Goal: Task Accomplishment & Management: Manage account settings

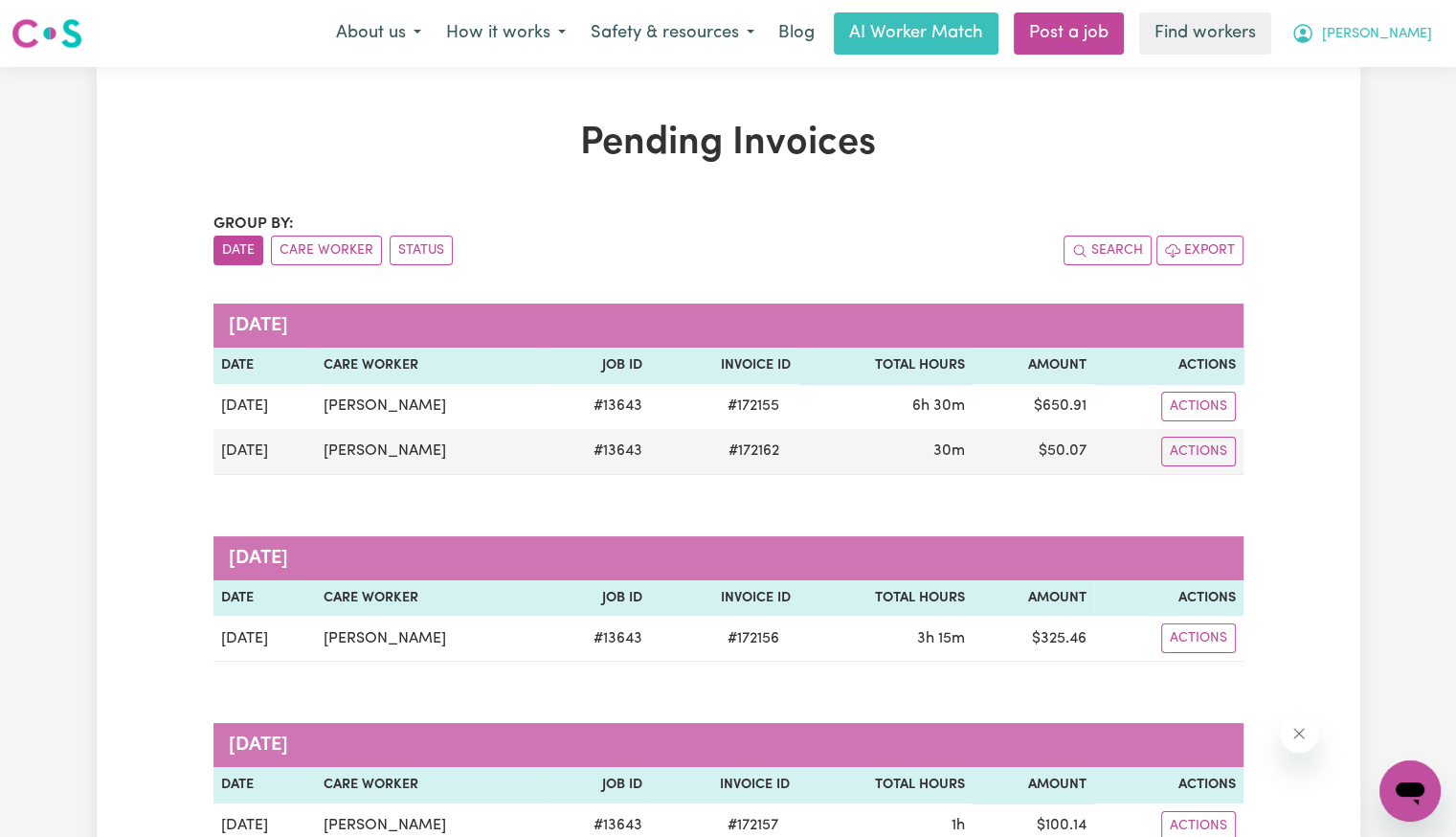
click at [1400, 46] on button "[PERSON_NAME]" at bounding box center [1362, 34] width 165 height 40
drag, startPoint x: 1400, startPoint y: 46, endPoint x: 1385, endPoint y: 101, distance: 57.0
click at [1385, 101] on link "Logout" at bounding box center [1368, 111] width 151 height 37
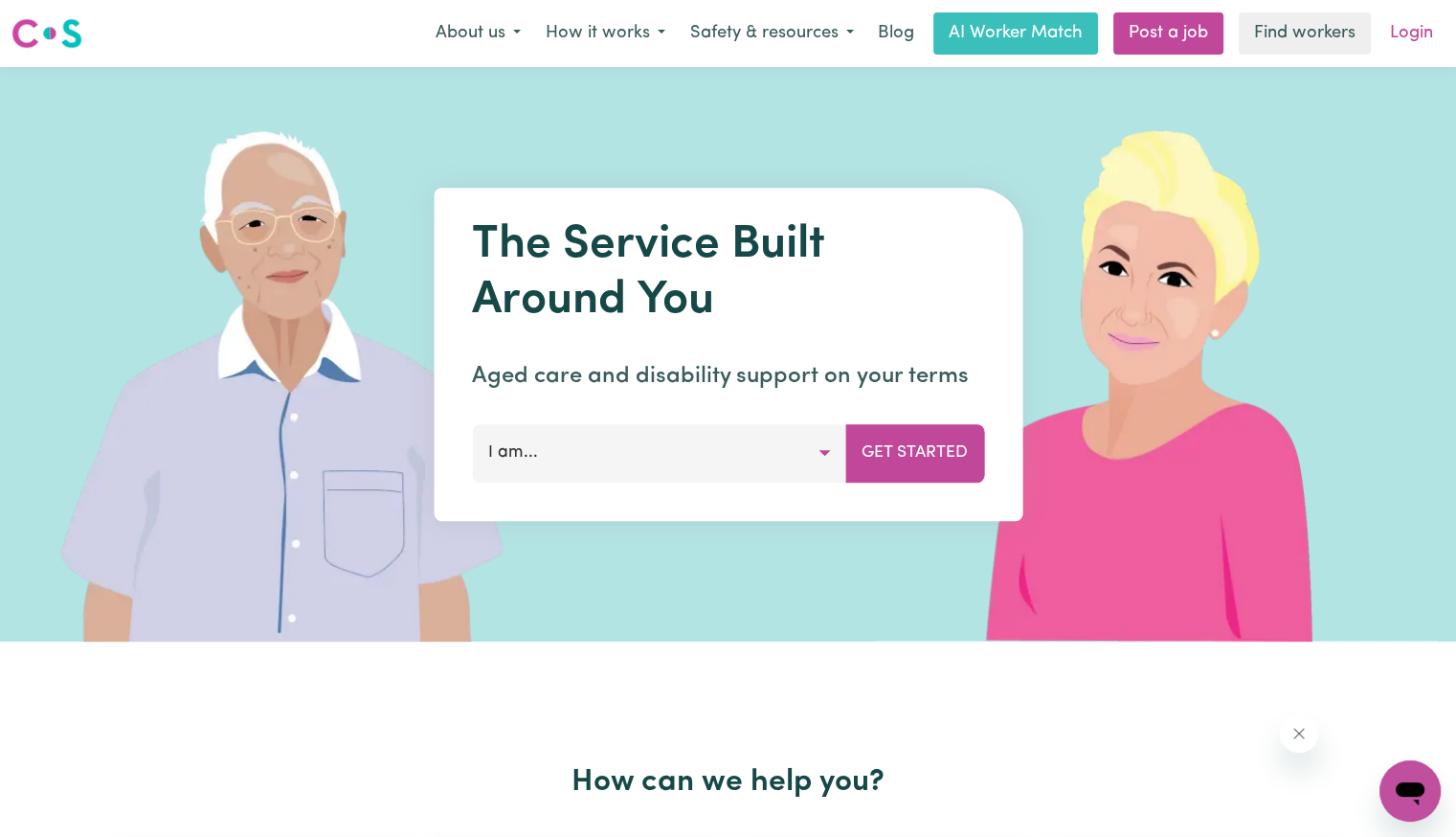
click at [1407, 40] on link "Login" at bounding box center [1411, 34] width 66 height 42
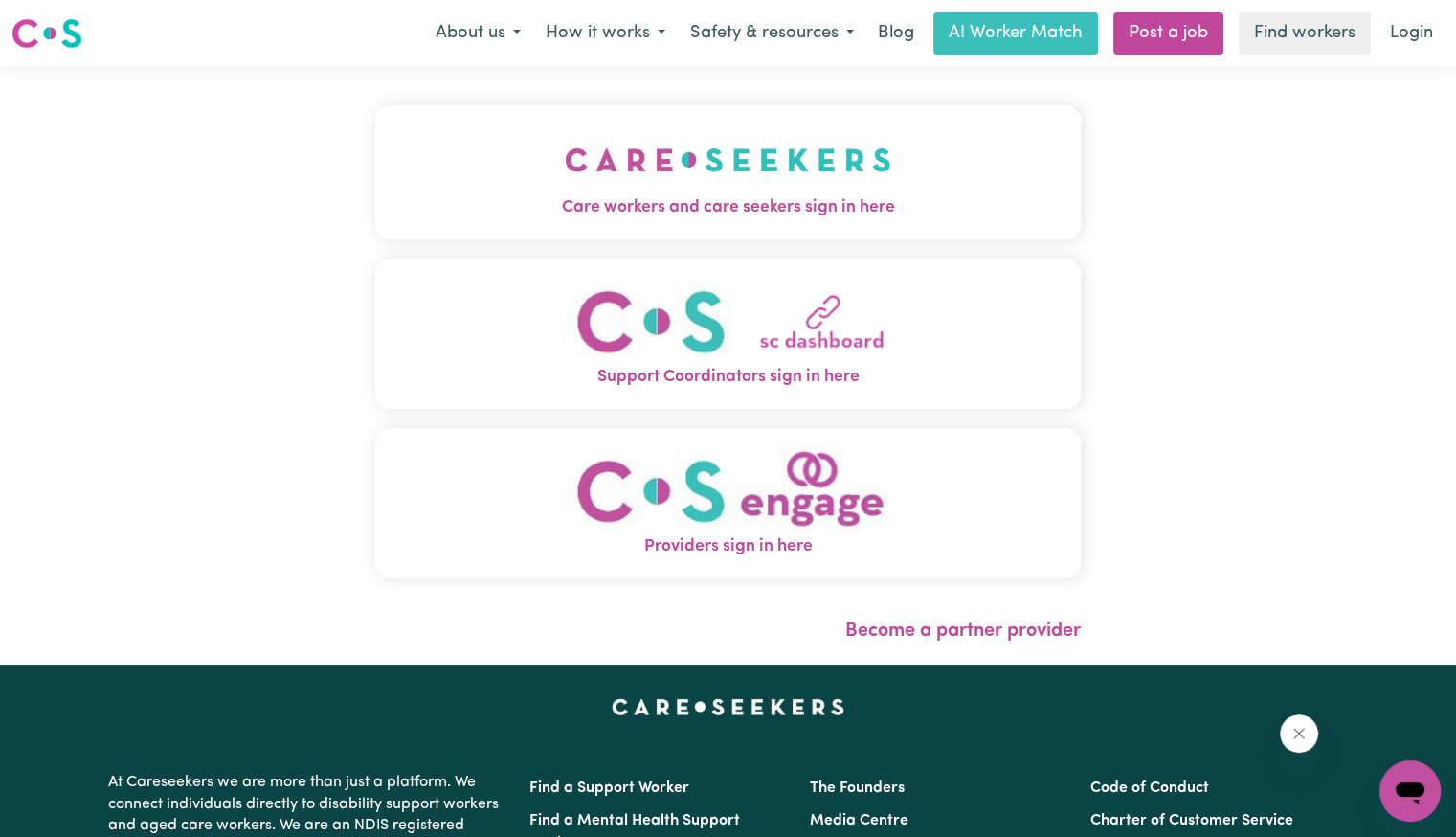
click at [710, 151] on img "Care workers and care seekers sign in here" at bounding box center [728, 160] width 327 height 71
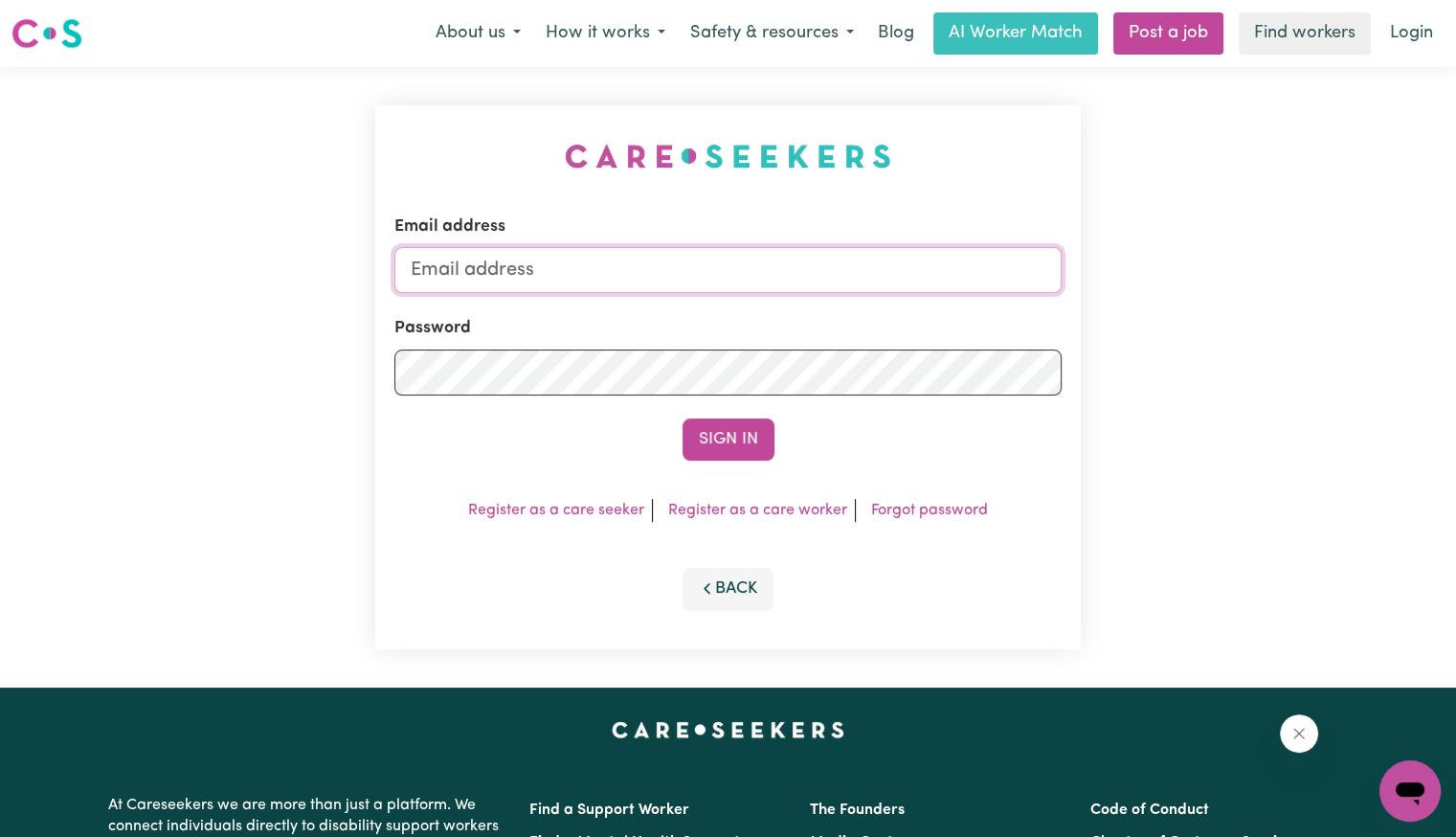
click at [494, 270] on input "Email address" at bounding box center [728, 270] width 667 height 46
drag, startPoint x: 510, startPoint y: 262, endPoint x: 1218, endPoint y: 306, distance: 709.4
click at [1222, 306] on div "Email address superuser~[EMAIL_ADDRESS][DOMAIN_NAME] Password Sign In Register …" at bounding box center [728, 377] width 1456 height 620
drag, startPoint x: 511, startPoint y: 269, endPoint x: 613, endPoint y: 272, distance: 102.0
click at [613, 272] on input "superuser~ad" at bounding box center [728, 270] width 667 height 46
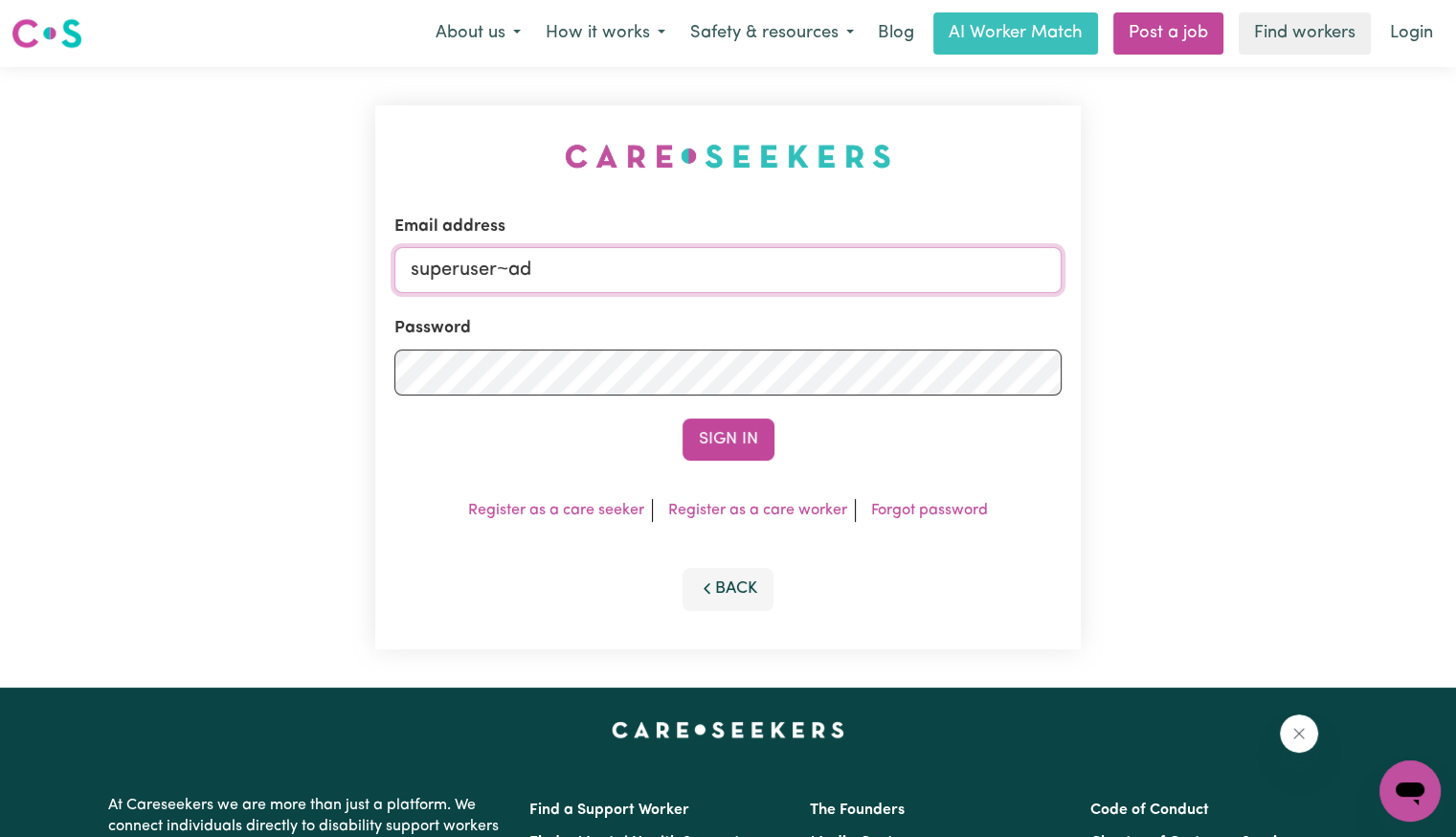
paste input "[PERSON_NAME]"
click at [582, 268] on input "superuser~[PERSON_NAME]" at bounding box center [728, 270] width 667 height 46
type input "[EMAIL_ADDRESS][DOMAIN_NAME]"
click at [682, 418] on button "Sign In" at bounding box center [728, 439] width 92 height 42
